Goal: Transaction & Acquisition: Purchase product/service

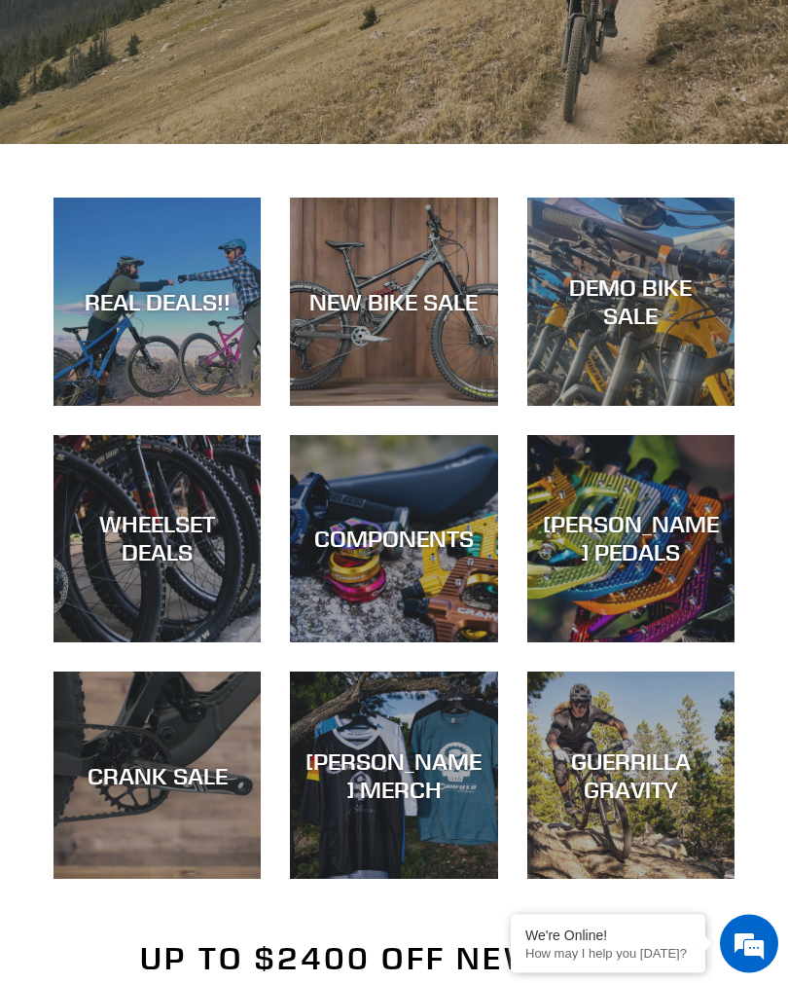
scroll to position [394, 0]
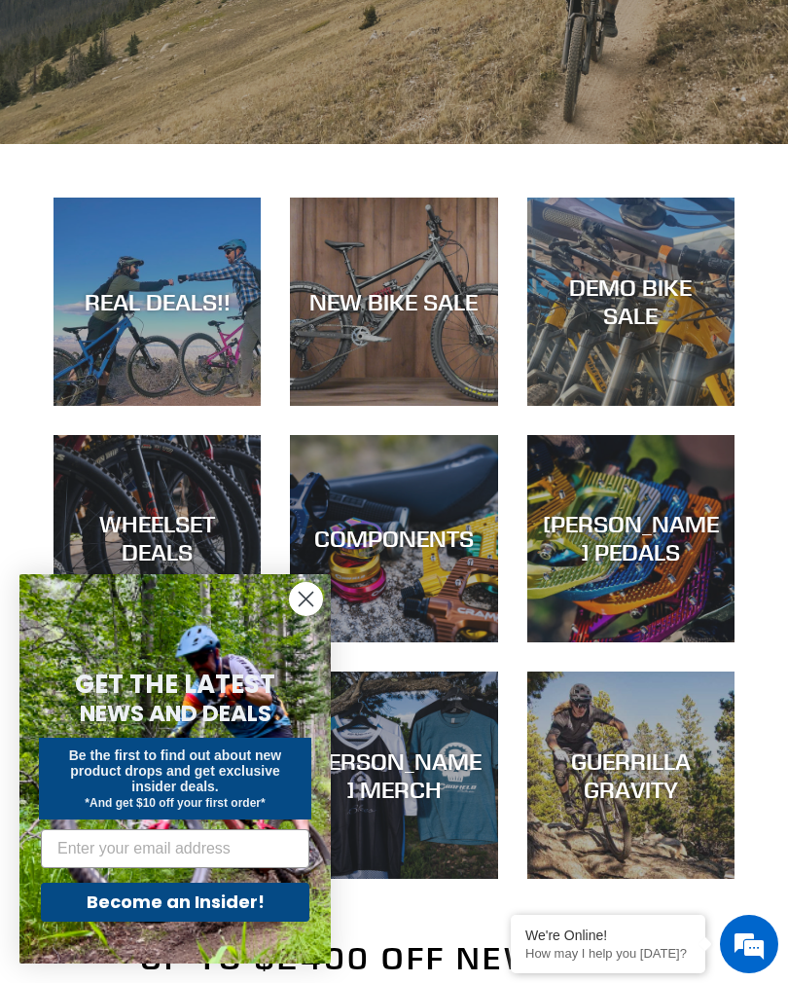
click at [170, 790] on span "Be the first to find out about new product drops and get exclusive insider deal…" at bounding box center [175, 770] width 213 height 47
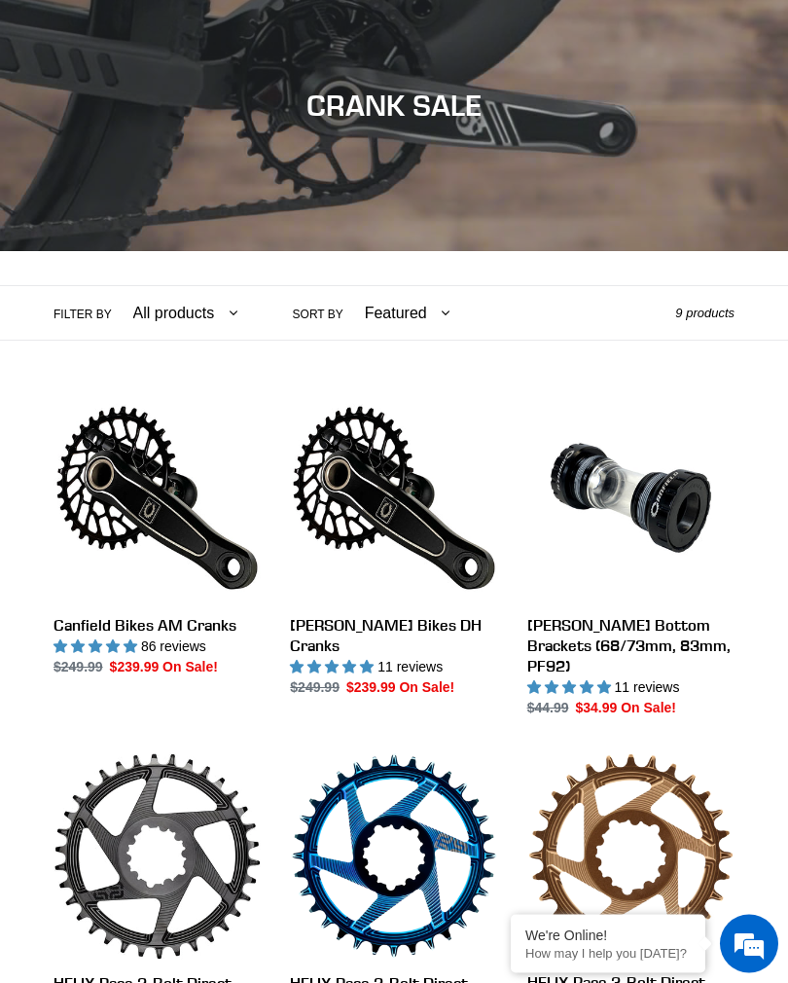
scroll to position [212, 0]
click at [192, 532] on link "Canfield Bikes AM Cranks" at bounding box center [157, 535] width 207 height 283
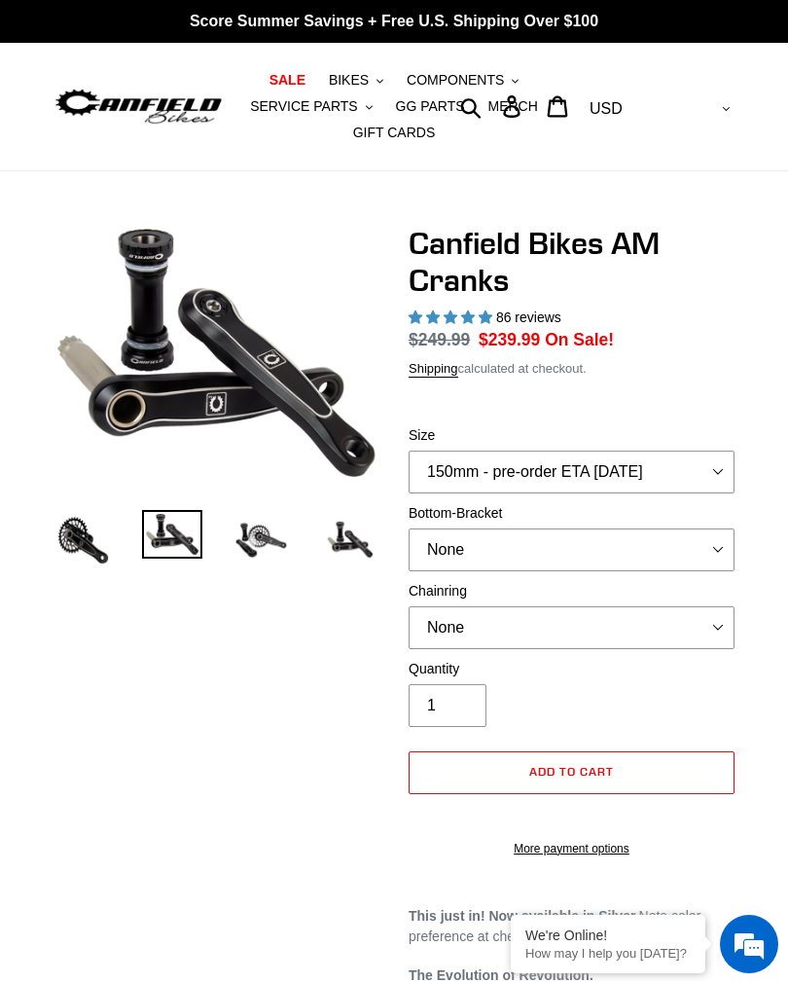
select select "highest-rating"
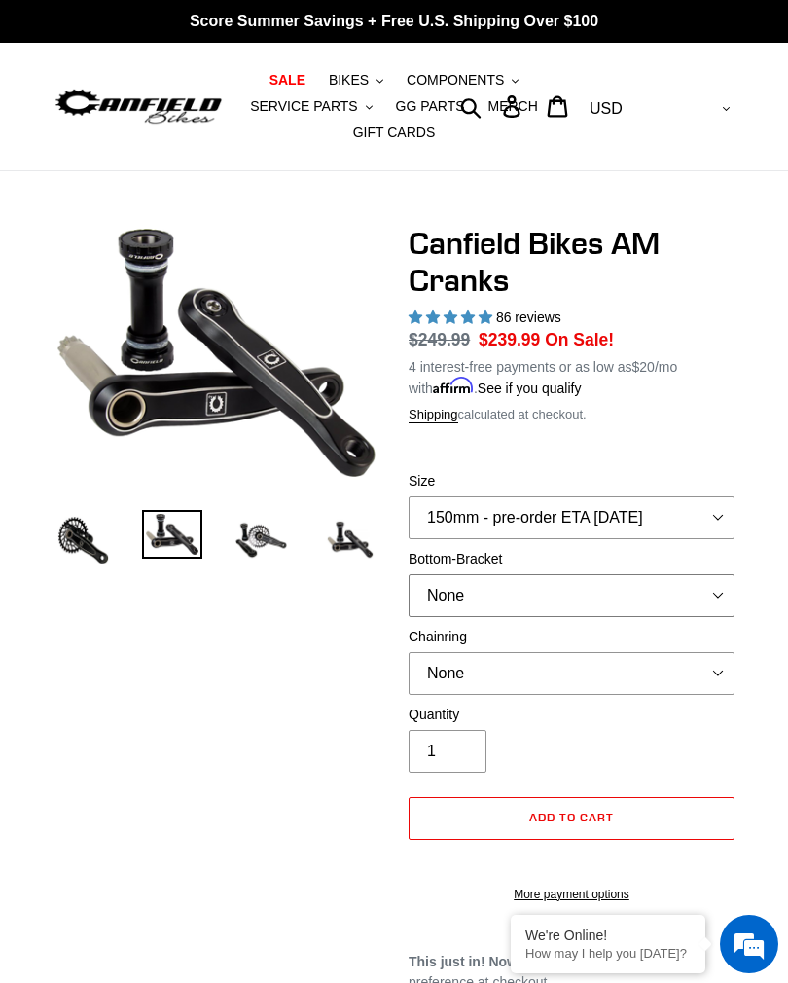
click at [720, 587] on select "None BSA Threaded 68/73mm Press Fit PF92" at bounding box center [572, 595] width 326 height 43
click at [724, 591] on select "None BSA Threaded 68/73mm Press Fit PF92" at bounding box center [572, 595] width 326 height 43
select select "BSA Threaded 68/73mm"
click at [717, 679] on select "None 30t Round (Boost 148) 30t Oval (Boost 148) 32t Round (Boost 148) 32t Oval …" at bounding box center [572, 673] width 326 height 43
select select "30t Oval (Boost 148)"
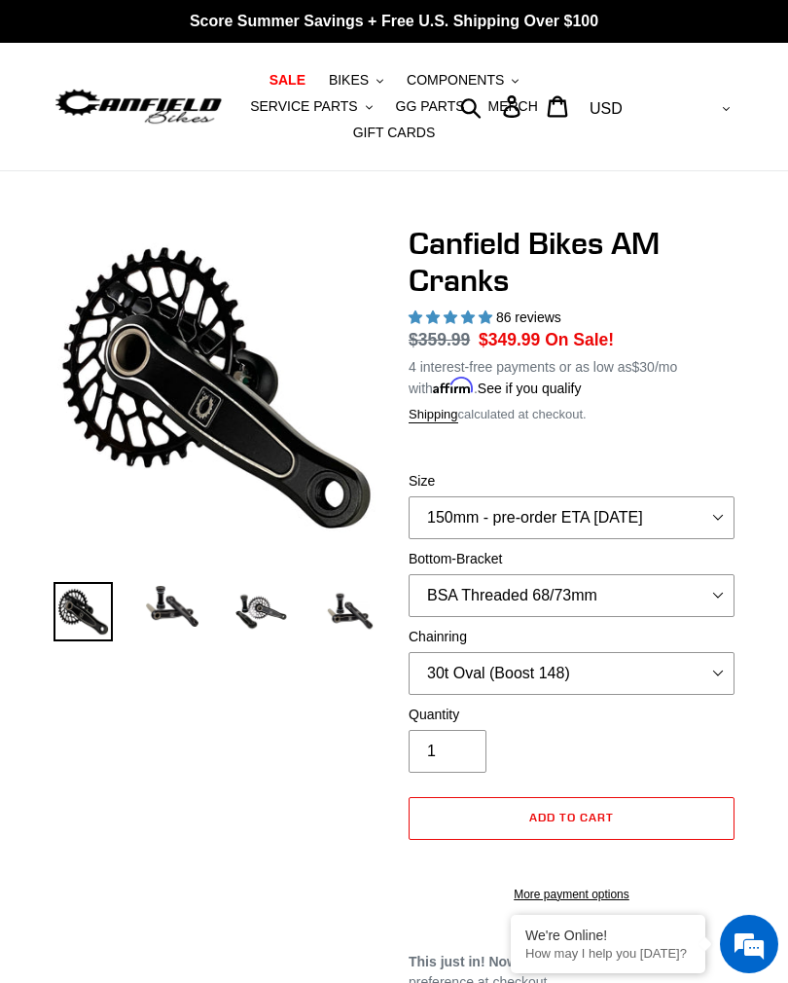
click at [539, 389] on link "See if you qualify" at bounding box center [530, 388] width 104 height 16
